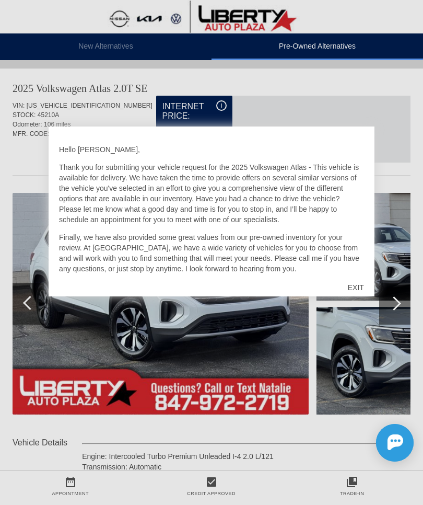
click at [359, 284] on div "EXIT" at bounding box center [355, 287] width 37 height 31
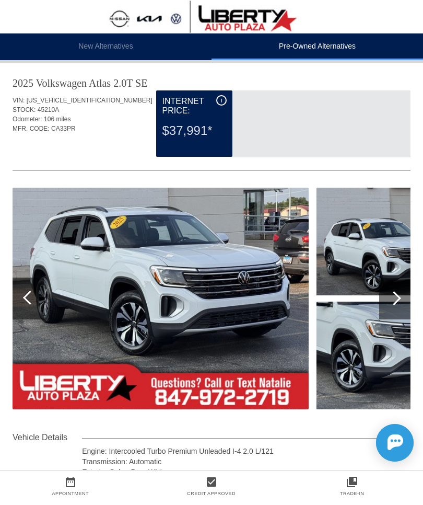
scroll to position [20, 0]
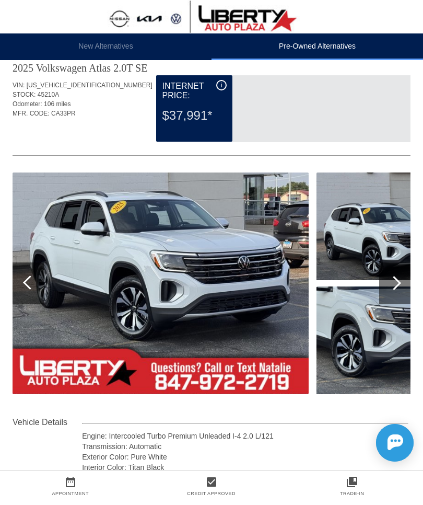
click at [202, 268] on img at bounding box center [161, 282] width 296 height 221
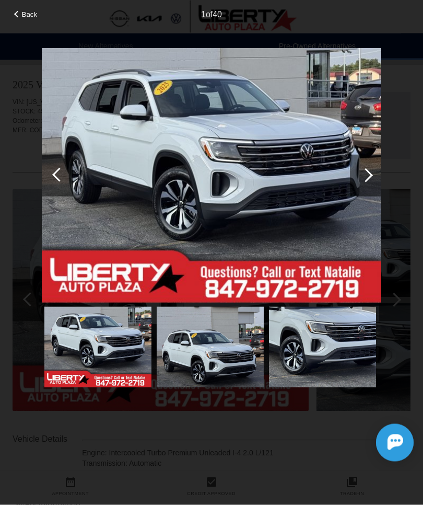
scroll to position [0, 0]
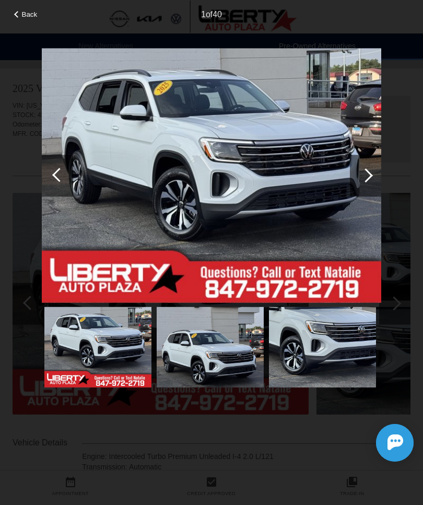
click at [368, 171] on div at bounding box center [366, 175] width 14 height 14
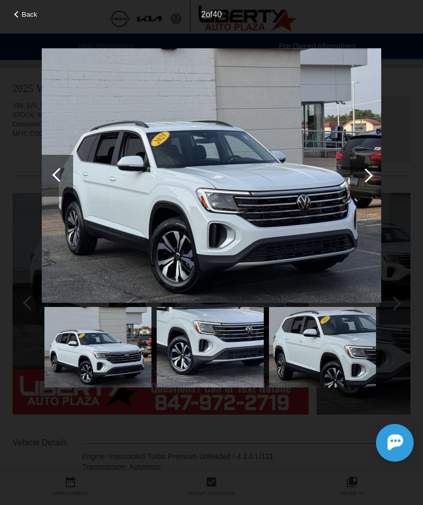
click at [367, 181] on div at bounding box center [365, 176] width 31 height 42
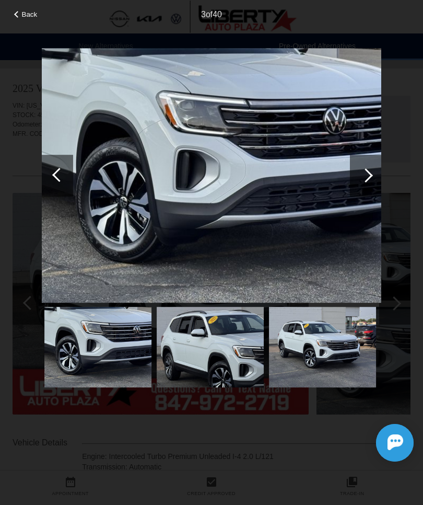
click at [368, 178] on div at bounding box center [366, 175] width 14 height 14
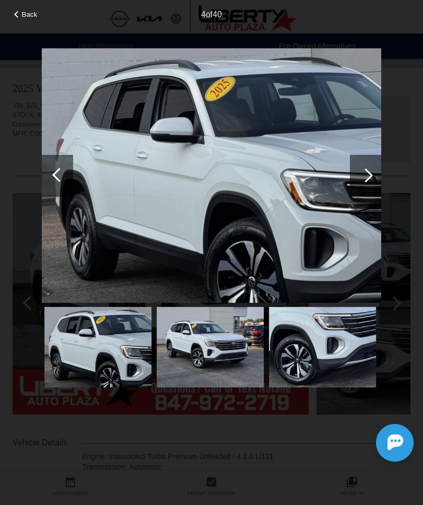
click at [363, 182] on div at bounding box center [365, 176] width 31 height 42
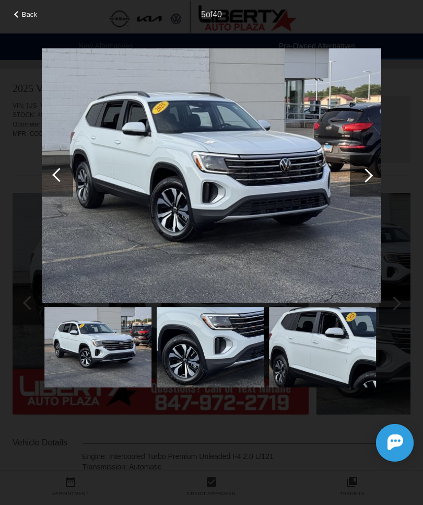
click at [369, 175] on div at bounding box center [366, 175] width 14 height 14
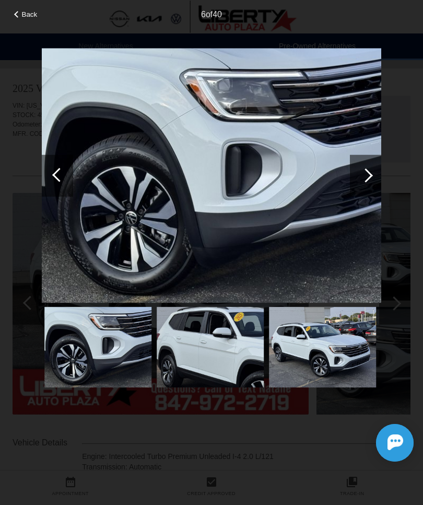
click at [370, 176] on div at bounding box center [366, 175] width 14 height 14
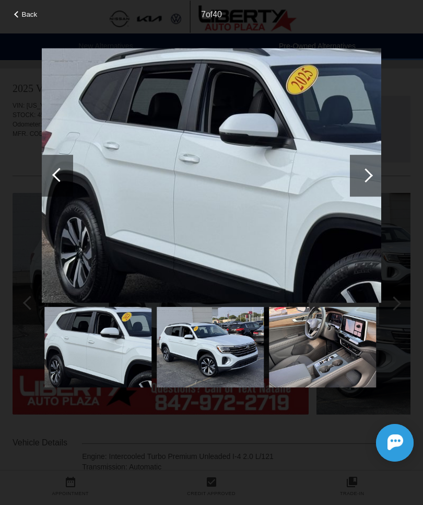
click at [369, 178] on div at bounding box center [366, 175] width 14 height 14
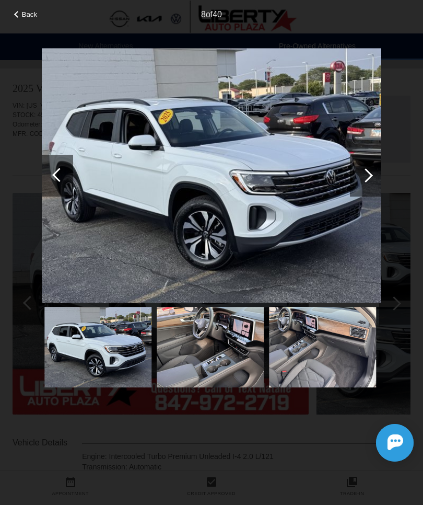
click at [370, 175] on div at bounding box center [366, 175] width 14 height 14
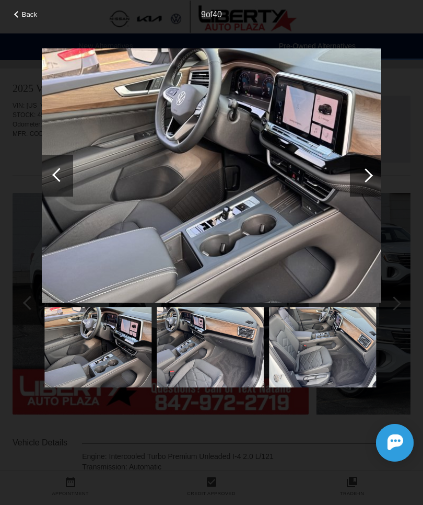
click at [369, 177] on div at bounding box center [366, 175] width 14 height 14
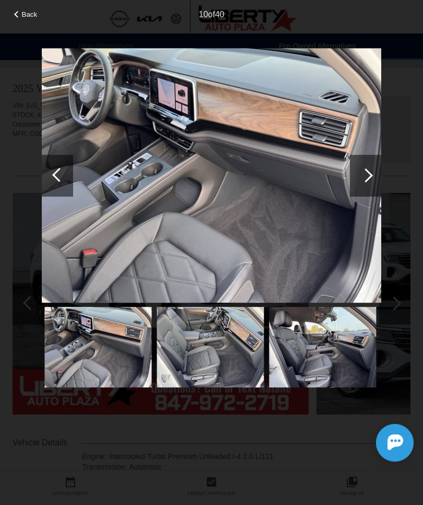
click at [365, 181] on div at bounding box center [366, 175] width 14 height 14
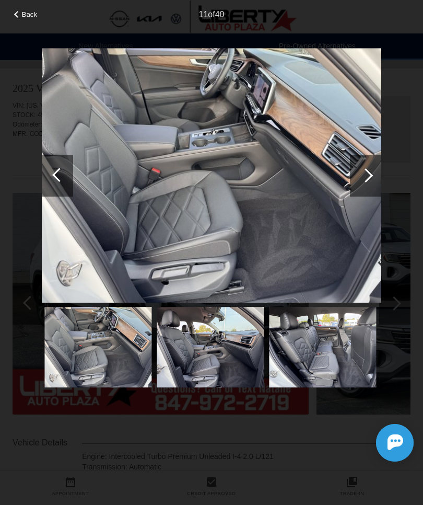
click at [369, 177] on div at bounding box center [366, 175] width 14 height 14
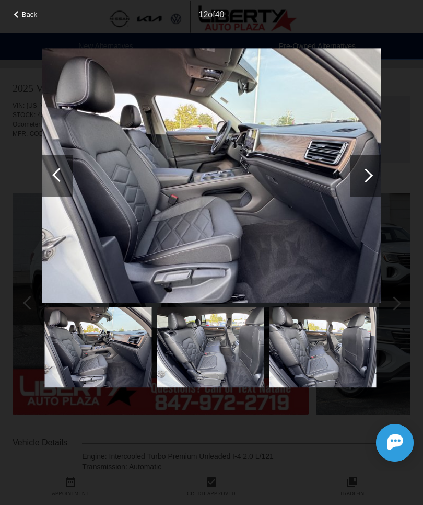
click at [372, 176] on div at bounding box center [366, 175] width 14 height 14
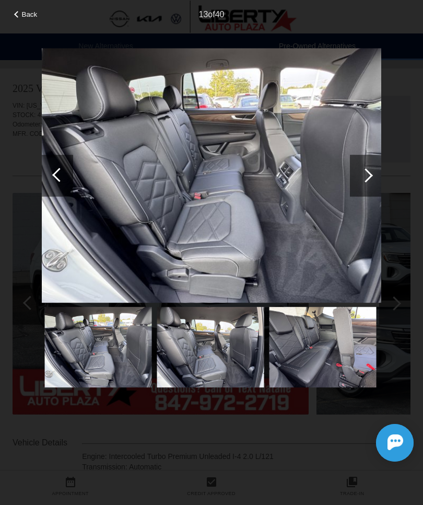
click at [368, 180] on div at bounding box center [366, 175] width 14 height 14
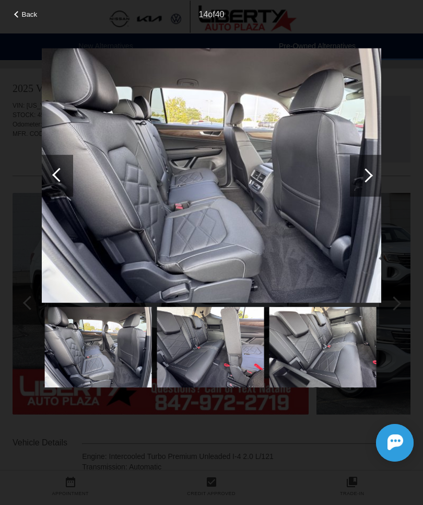
click at [368, 178] on div at bounding box center [366, 175] width 14 height 14
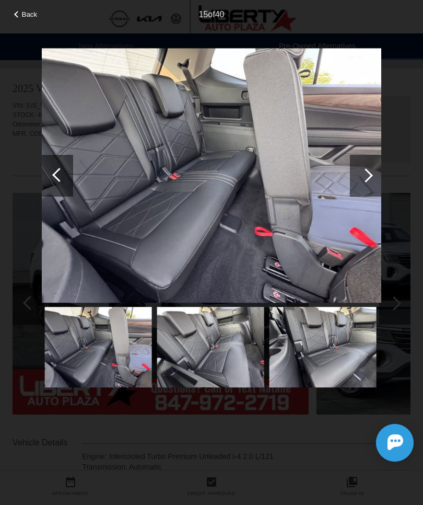
click at [371, 174] on div at bounding box center [366, 175] width 14 height 14
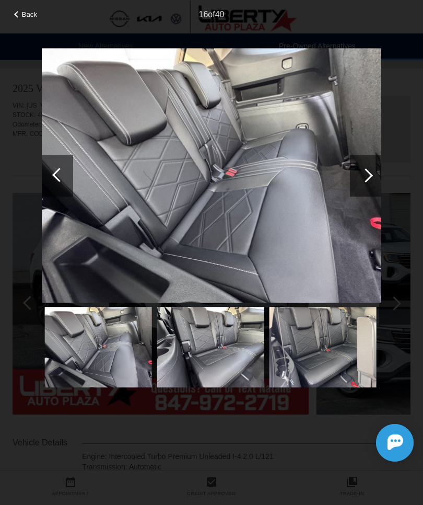
click at [369, 178] on div at bounding box center [366, 175] width 14 height 14
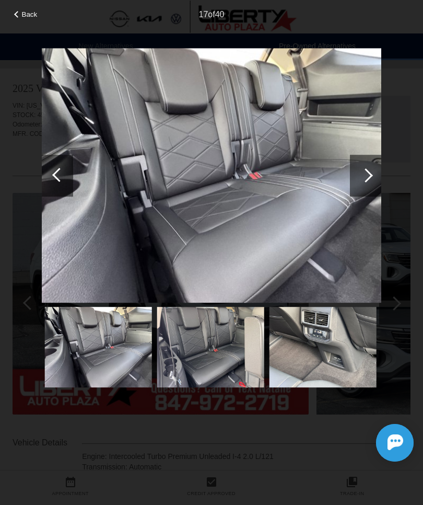
click at [367, 176] on div at bounding box center [366, 175] width 14 height 14
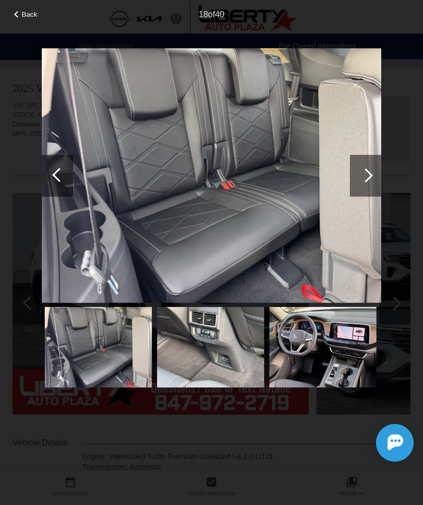
click at [369, 178] on div at bounding box center [366, 175] width 14 height 14
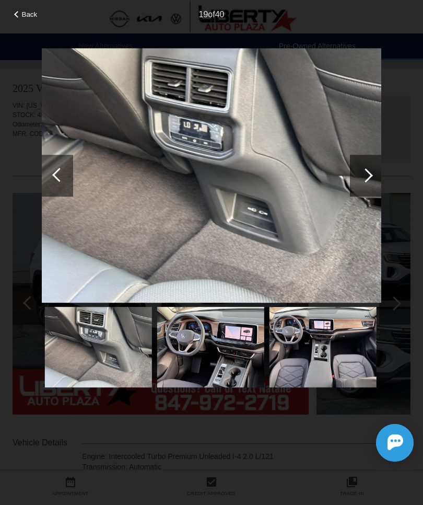
click at [368, 180] on div at bounding box center [366, 175] width 14 height 14
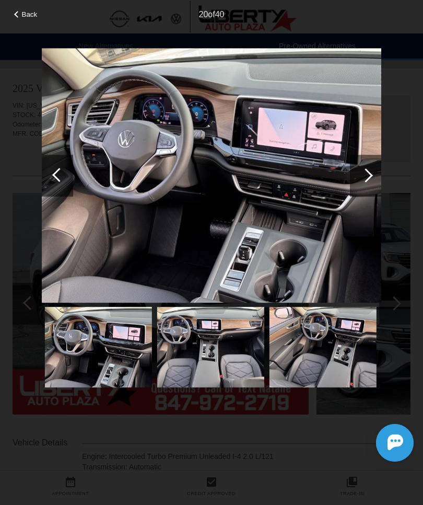
click at [372, 178] on div at bounding box center [365, 176] width 31 height 42
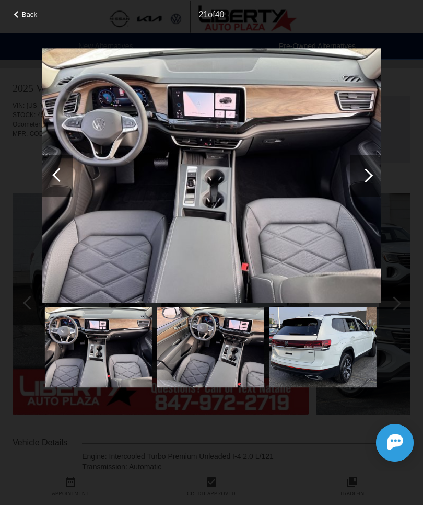
click at [373, 176] on div at bounding box center [365, 176] width 31 height 42
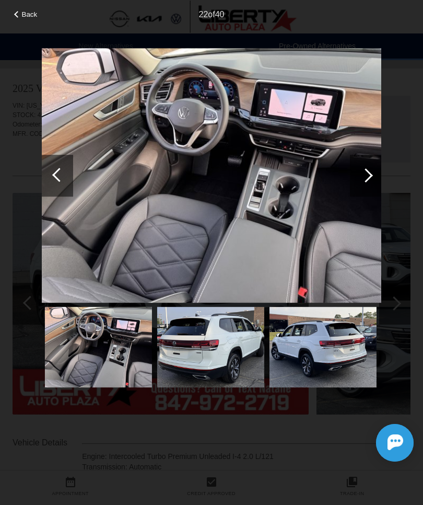
click at [370, 174] on div at bounding box center [366, 175] width 14 height 14
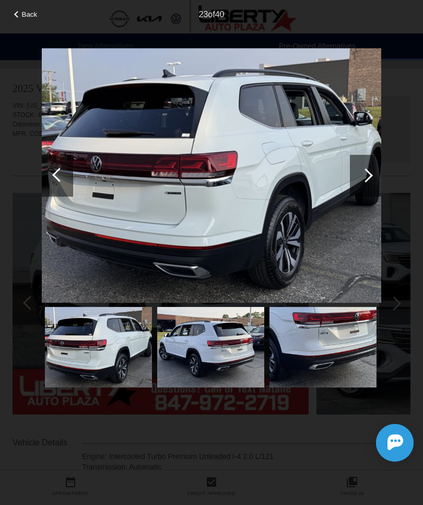
click at [372, 172] on div at bounding box center [365, 176] width 31 height 42
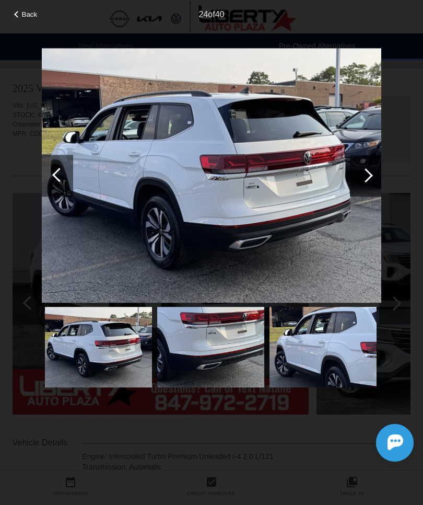
click at [370, 175] on div at bounding box center [366, 175] width 14 height 14
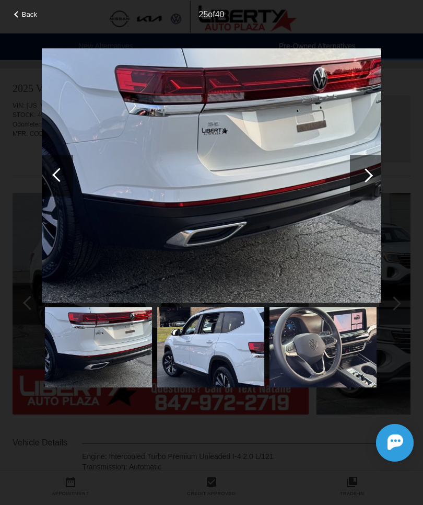
click at [367, 177] on div at bounding box center [366, 175] width 14 height 14
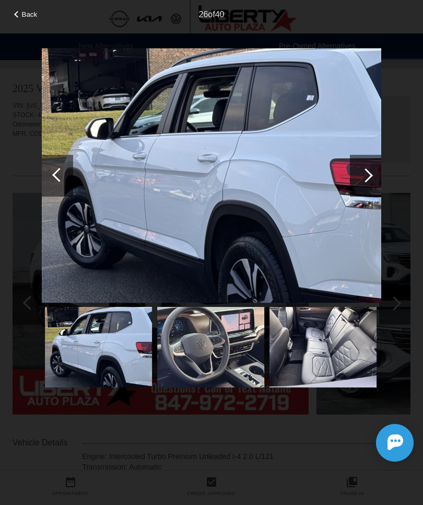
click at [367, 177] on div at bounding box center [366, 175] width 14 height 14
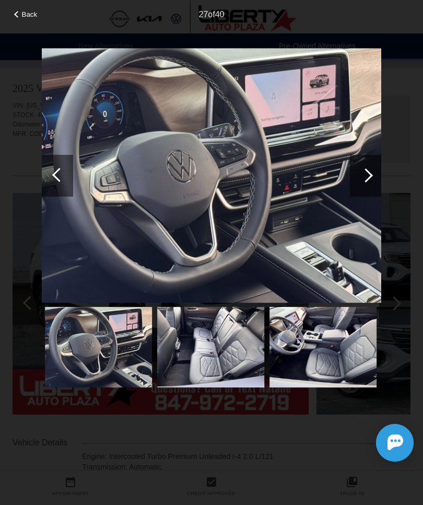
click at [361, 181] on div at bounding box center [365, 176] width 31 height 42
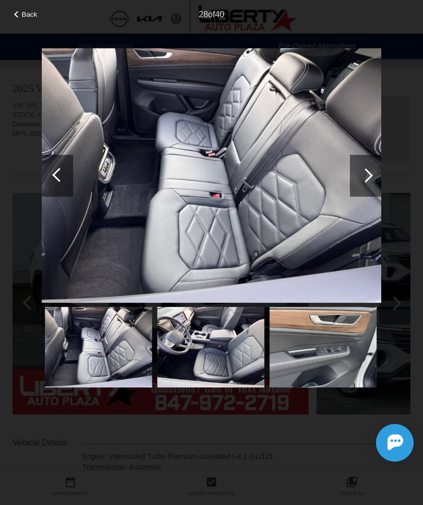
click at [370, 173] on div at bounding box center [366, 175] width 14 height 14
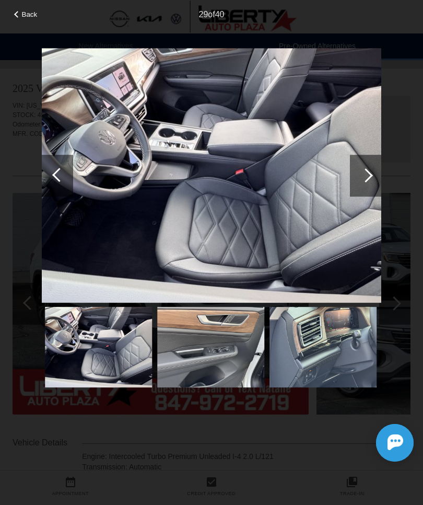
click at [370, 174] on div at bounding box center [366, 175] width 14 height 14
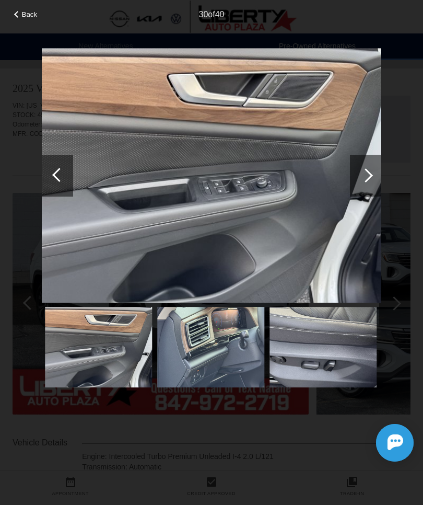
click at [368, 176] on div at bounding box center [366, 175] width 14 height 14
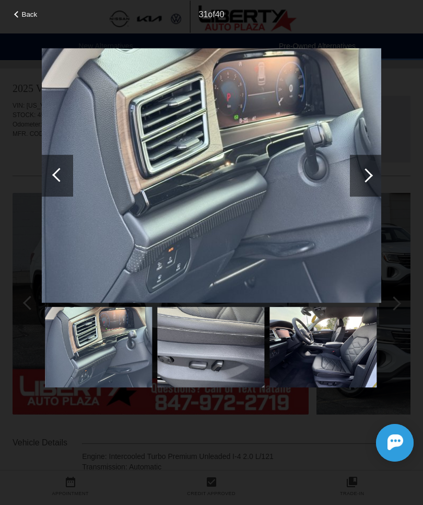
click at [369, 179] on div at bounding box center [365, 176] width 31 height 42
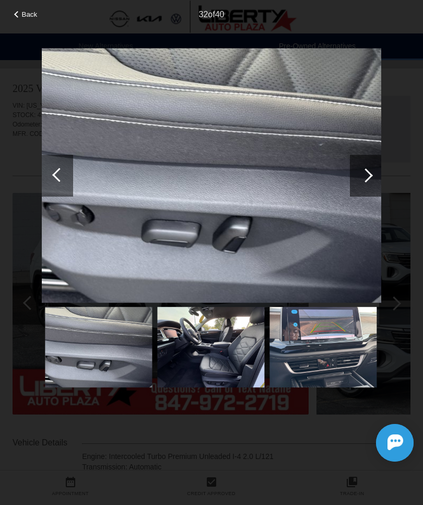
click at [369, 180] on div at bounding box center [365, 176] width 31 height 42
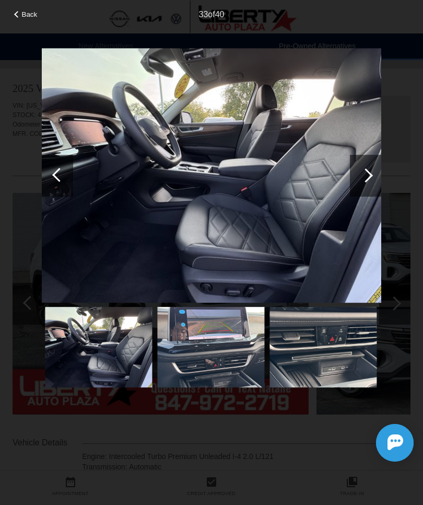
click at [375, 175] on div at bounding box center [365, 176] width 31 height 42
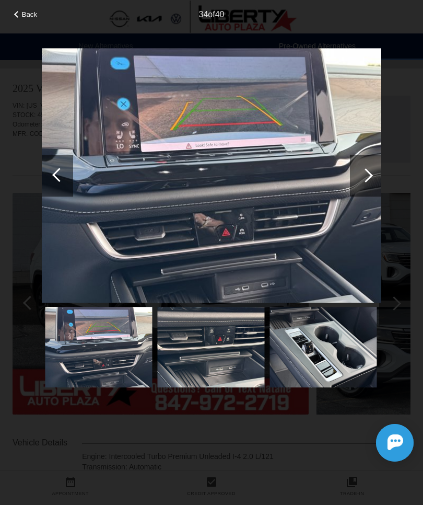
click at [375, 176] on div at bounding box center [365, 176] width 31 height 42
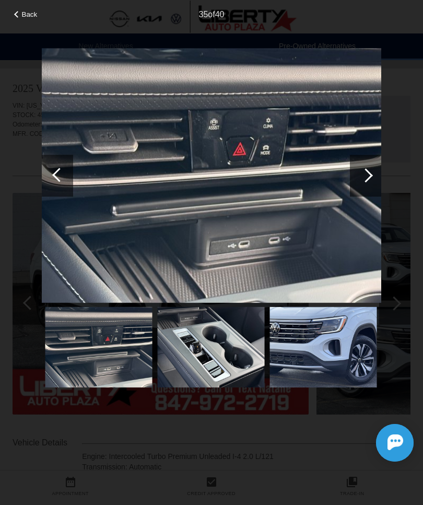
click at [376, 174] on div at bounding box center [365, 176] width 31 height 42
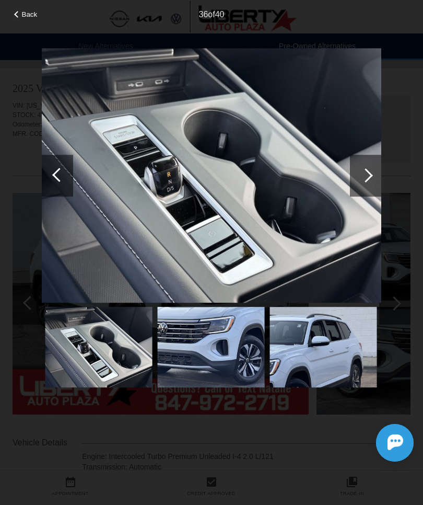
click at [372, 178] on div at bounding box center [365, 176] width 31 height 42
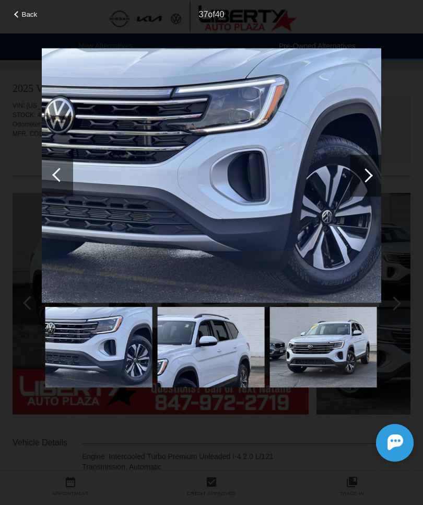
click at [373, 176] on div at bounding box center [365, 176] width 31 height 42
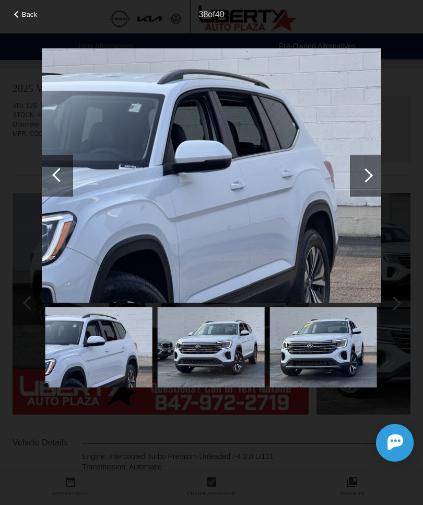
click at [370, 176] on div at bounding box center [366, 175] width 14 height 14
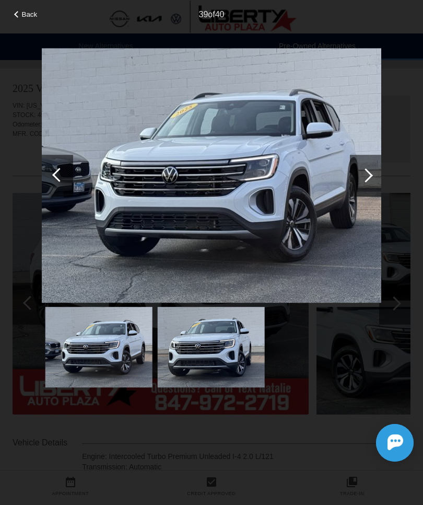
click at [373, 173] on div at bounding box center [365, 176] width 31 height 42
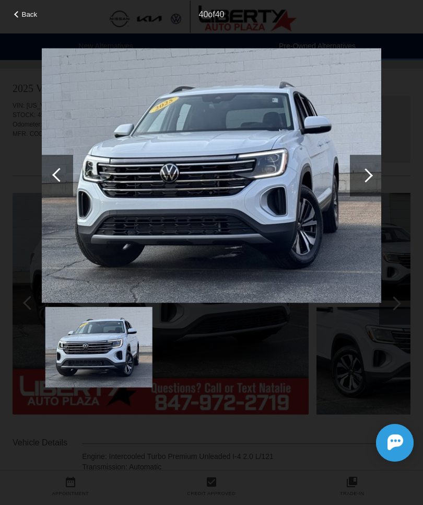
click at [370, 173] on div at bounding box center [366, 175] width 14 height 14
click at [368, 173] on div at bounding box center [366, 175] width 14 height 14
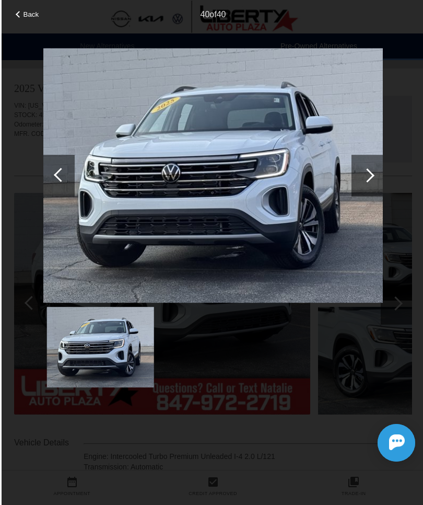
scroll to position [0, 1]
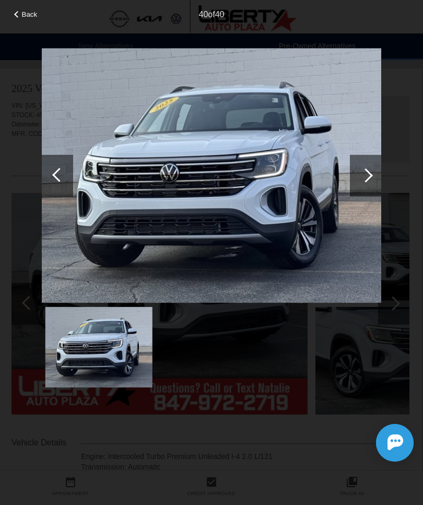
click at [33, 15] on span "Back" at bounding box center [30, 14] width 16 height 8
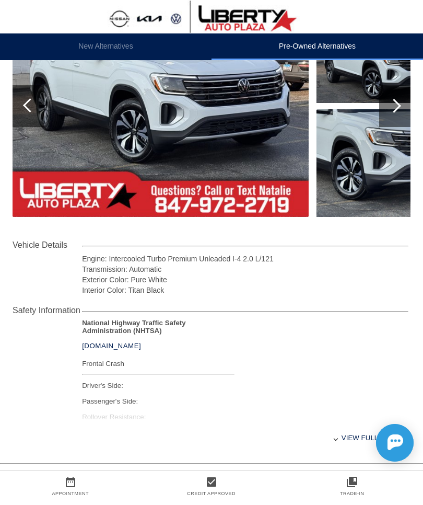
scroll to position [239, 0]
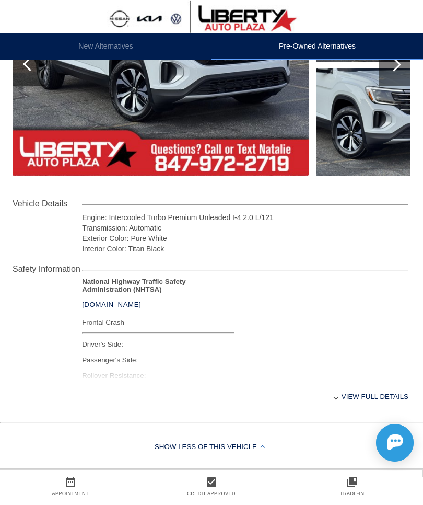
click at [364, 403] on div "View full details" at bounding box center [245, 396] width 326 height 26
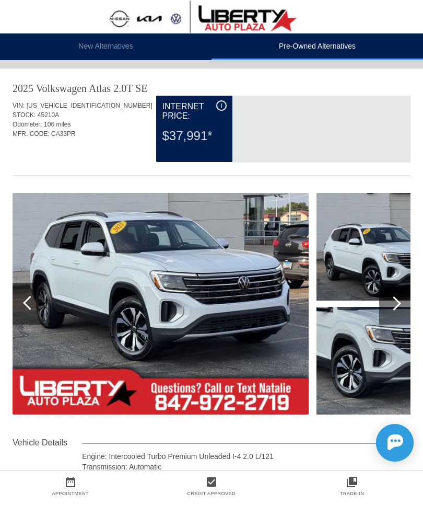
scroll to position [0, 1]
